Goal: Information Seeking & Learning: Learn about a topic

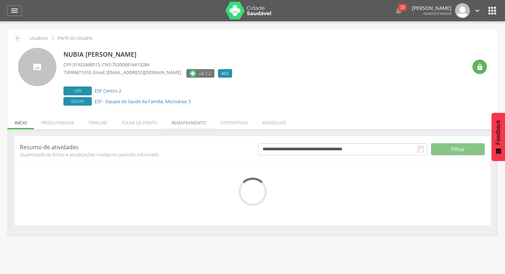
click at [181, 117] on li "Remapeamento" at bounding box center [188, 121] width 49 height 17
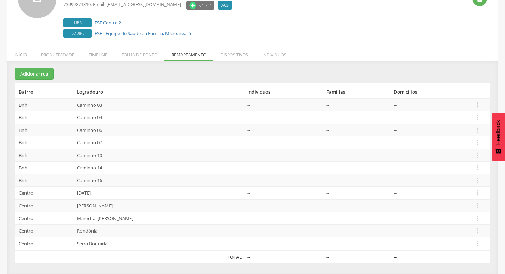
scroll to position [68, 0]
click at [477, 178] on icon "" at bounding box center [478, 180] width 8 height 8
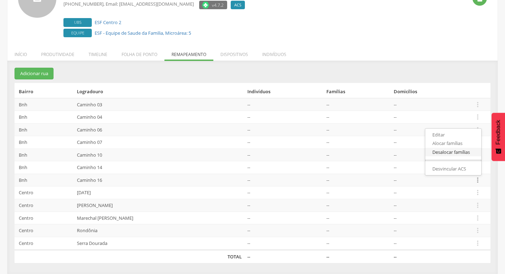
click at [461, 155] on link "Desalocar famílias" at bounding box center [453, 152] width 56 height 9
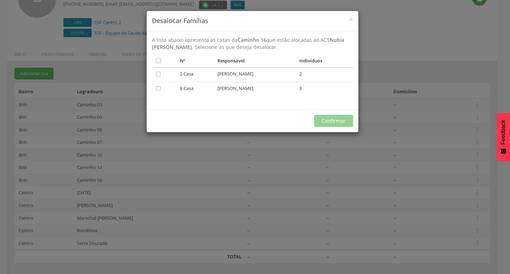
click at [215, 157] on div "× Desalocar Famílias A lista abaixo apresenta as casas da Caminho 16 que estão …" at bounding box center [255, 137] width 510 height 274
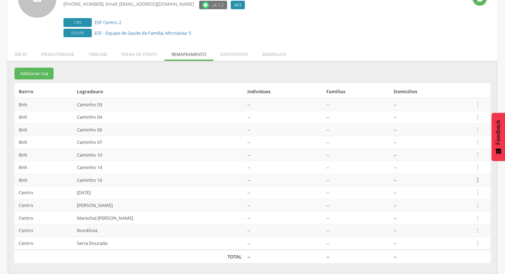
click at [479, 177] on icon "" at bounding box center [478, 180] width 8 height 8
click at [467, 153] on link "Desalocar famílias" at bounding box center [453, 152] width 56 height 9
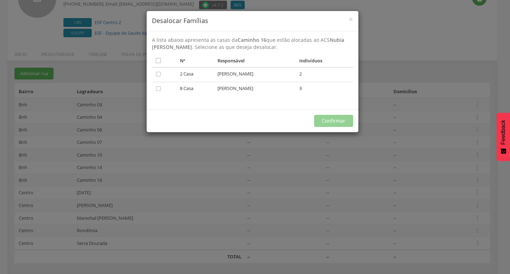
click at [231, 174] on div "× Desalocar Famílias A lista abaixo apresenta as casas da Caminho 16 que estão …" at bounding box center [255, 137] width 510 height 274
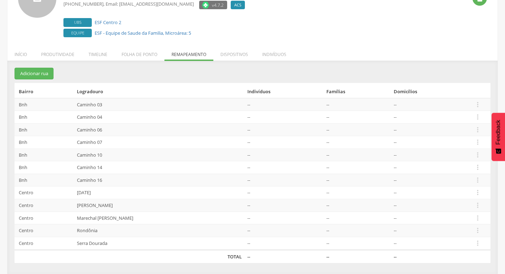
click at [482, 130] on td " Editar Alocar famílias Desalocar famílias Desvincular ACS" at bounding box center [480, 129] width 19 height 13
click at [479, 130] on icon "" at bounding box center [478, 130] width 8 height 8
click at [468, 102] on link "Desalocar famílias" at bounding box center [453, 101] width 56 height 9
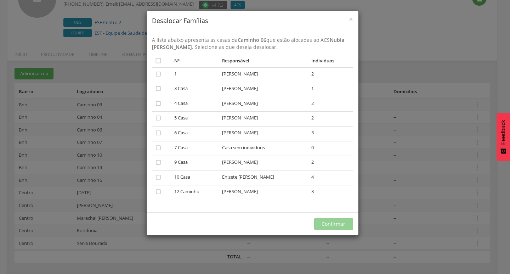
click at [381, 111] on div "× Desalocar Famílias A lista abaixo apresenta as casas da Caminho 06 que estão …" at bounding box center [255, 137] width 510 height 274
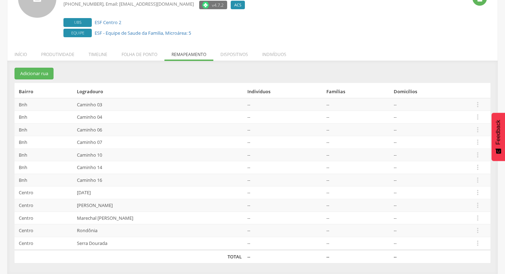
click at [473, 178] on tr "Bnh Caminho 16 -- -- --  Editar Alocar famílias Desalocar famílias Desvincular…" at bounding box center [253, 180] width 476 height 13
click at [476, 179] on icon "" at bounding box center [478, 180] width 8 height 8
click at [456, 145] on link "Alocar famílias" at bounding box center [453, 143] width 56 height 9
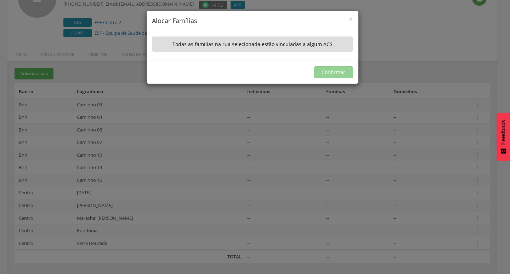
click at [249, 129] on div "× Alocar Famílias A lista abaixo apresenta as casas da Caminho 16 que não estão…" at bounding box center [255, 137] width 510 height 274
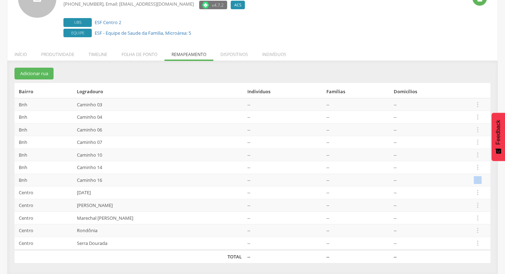
drag, startPoint x: 476, startPoint y: 177, endPoint x: 491, endPoint y: 183, distance: 16.1
click at [491, 183] on div "**********" at bounding box center [252, 171] width 490 height 206
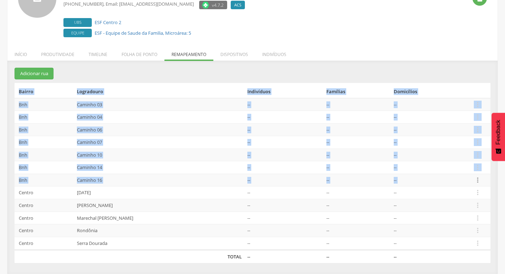
click at [477, 179] on icon "" at bounding box center [478, 180] width 8 height 8
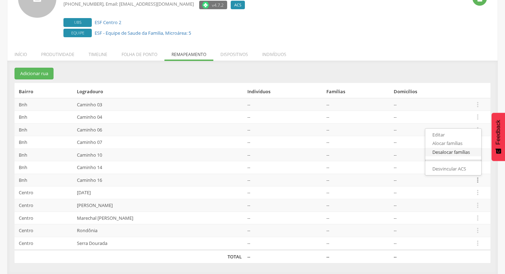
click at [457, 154] on link "Desalocar famílias" at bounding box center [453, 152] width 56 height 9
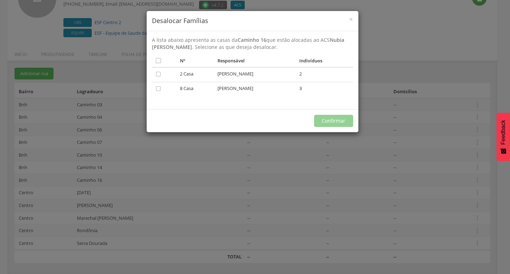
click at [454, 160] on div "× Desalocar Famílias A lista abaixo apresenta as casas da Caminho 16 que estão …" at bounding box center [255, 137] width 510 height 274
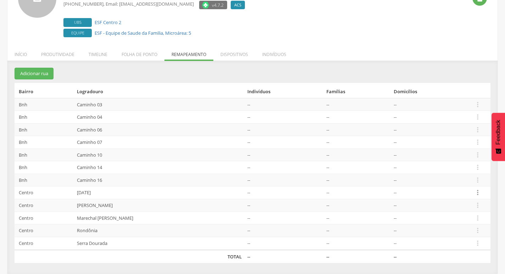
click at [477, 190] on icon "" at bounding box center [478, 193] width 8 height 8
click at [469, 159] on link "Alocar famílias" at bounding box center [453, 156] width 56 height 9
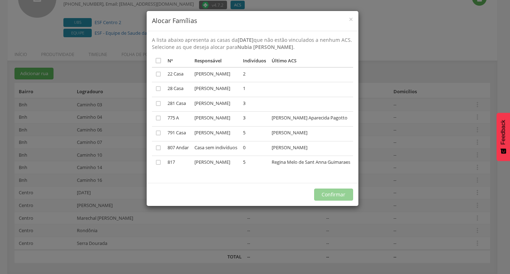
click at [454, 165] on div "× Alocar Famílias A lista abaixo apresenta as casas da [DATE] que não estão vin…" at bounding box center [255, 137] width 510 height 274
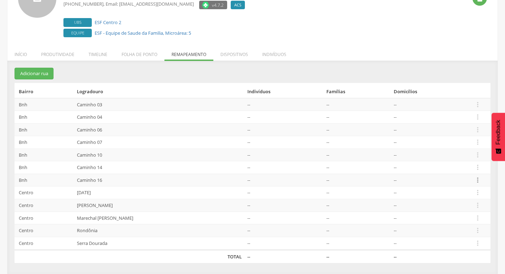
click at [480, 176] on icon "" at bounding box center [478, 180] width 8 height 8
click at [456, 141] on link "Alocar famílias" at bounding box center [453, 143] width 56 height 9
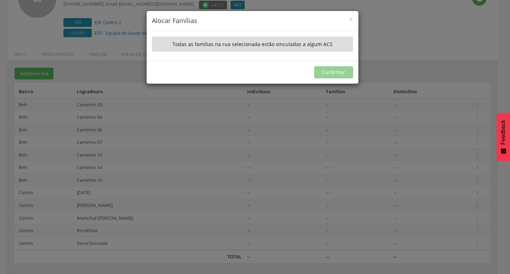
click at [336, 168] on div "× Alocar Famílias A lista abaixo apresenta as casas da Caminho 16 que não estão…" at bounding box center [255, 137] width 510 height 274
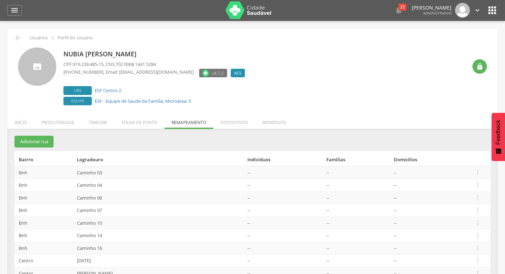
scroll to position [0, 0]
click at [16, 17] on div " Dashboard Supervisão Produtividade Mapa da cidade Mapa de cobertura Ranking A…" at bounding box center [252, 10] width 491 height 21
click at [15, 9] on icon "" at bounding box center [14, 10] width 9 height 9
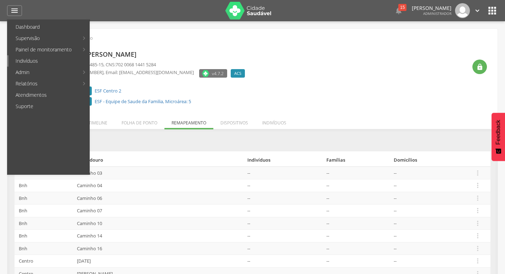
click at [20, 62] on link "Indivíduos" at bounding box center [49, 60] width 81 height 11
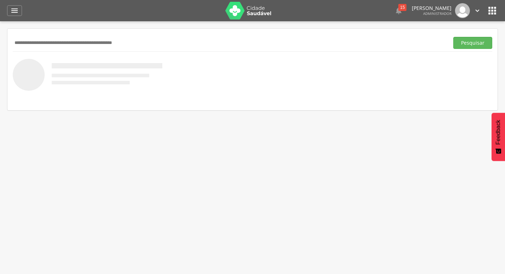
paste input "**********"
type input "**********"
click at [453, 37] on button "Pesquisar" at bounding box center [472, 43] width 39 height 12
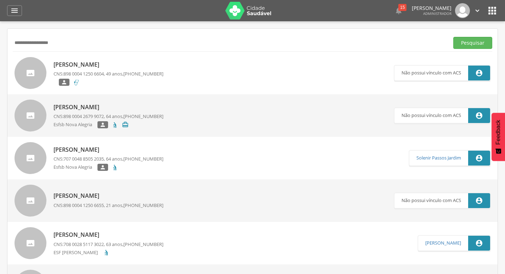
click at [91, 69] on div "[PERSON_NAME] CNS: 898 0004 1250 6604 , 49 anos, [PHONE_NUMBER] " at bounding box center [109, 72] width 110 height 29
type input "**********"
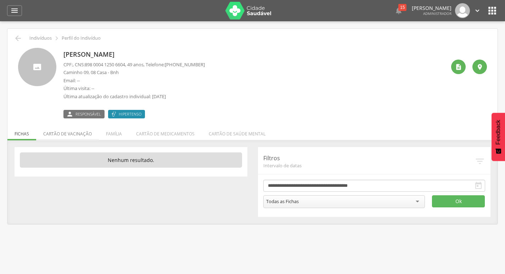
click at [80, 135] on li "Cartão de vacinação" at bounding box center [67, 132] width 63 height 17
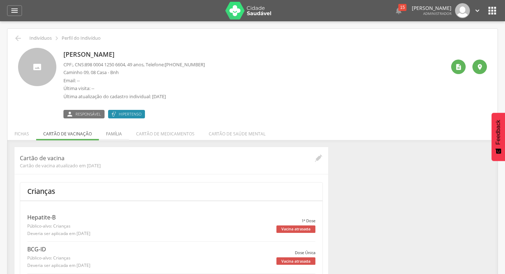
click at [120, 135] on li "Família" at bounding box center [114, 132] width 30 height 17
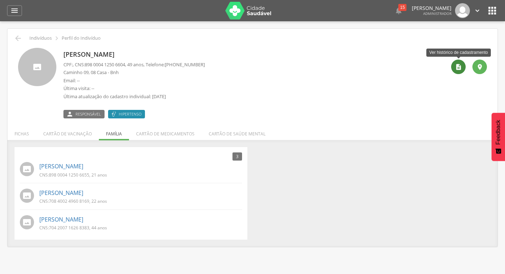
click at [462, 67] on div "" at bounding box center [458, 67] width 15 height 15
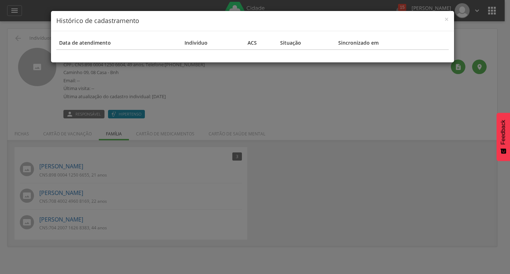
click at [364, 92] on div "× Histórico de cadastramento Data de atendimento Indivíduo ACS Situação Sincron…" at bounding box center [255, 137] width 510 height 274
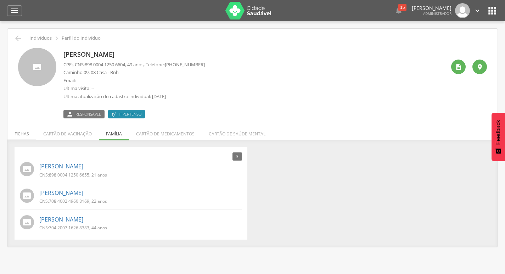
click at [24, 131] on li "Fichas" at bounding box center [21, 132] width 29 height 17
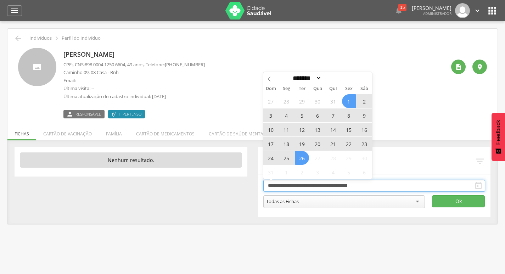
click at [346, 189] on input "**********" at bounding box center [374, 186] width 222 height 12
click at [345, 80] on span at bounding box center [342, 80] width 5 height 4
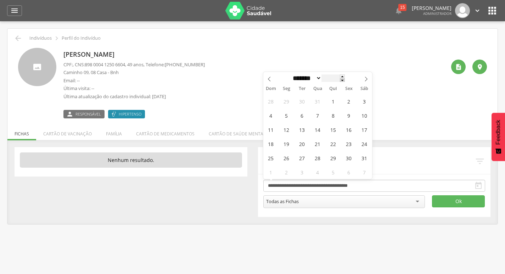
click at [345, 80] on span at bounding box center [342, 80] width 5 height 4
type input "****"
click at [308, 103] on span "2" at bounding box center [302, 101] width 14 height 14
type input "**********"
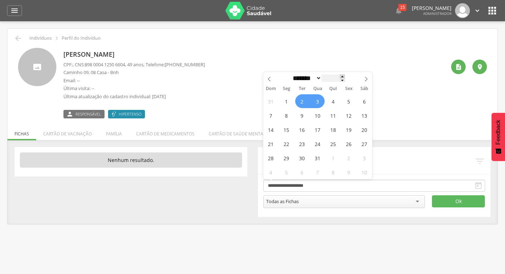
click at [345, 78] on span at bounding box center [342, 76] width 5 height 4
type input "****"
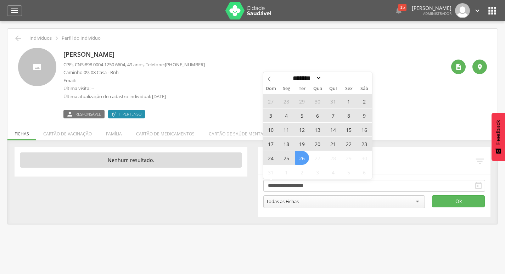
click at [301, 154] on span "26" at bounding box center [302, 158] width 14 height 14
type input "**********"
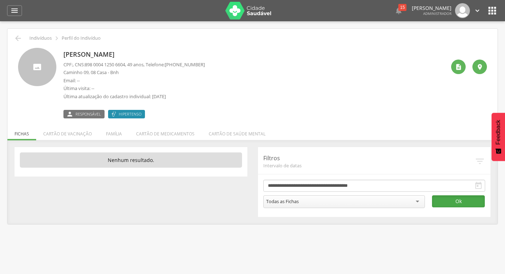
click at [456, 202] on button "Ok" at bounding box center [458, 201] width 53 height 12
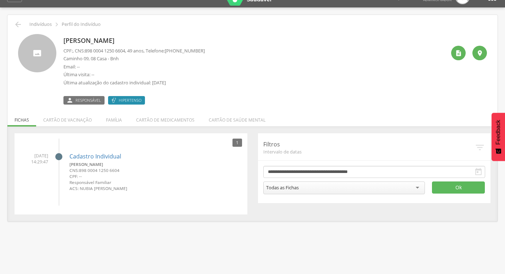
scroll to position [21, 0]
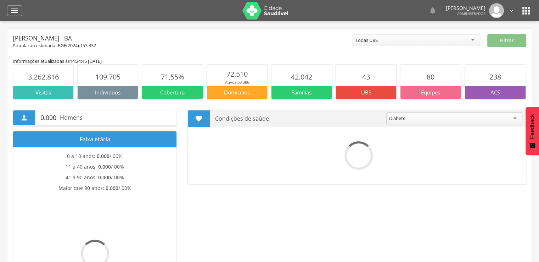
click at [521, 11] on icon "" at bounding box center [526, 10] width 11 height 11
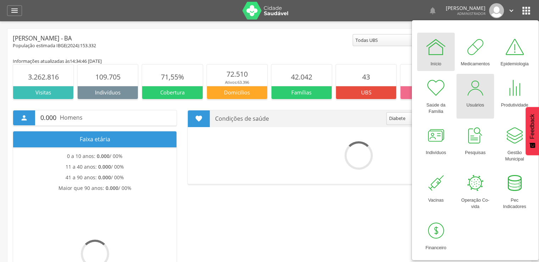
click at [475, 99] on div "Usuários" at bounding box center [475, 104] width 18 height 10
